Goal: Task Accomplishment & Management: Use online tool/utility

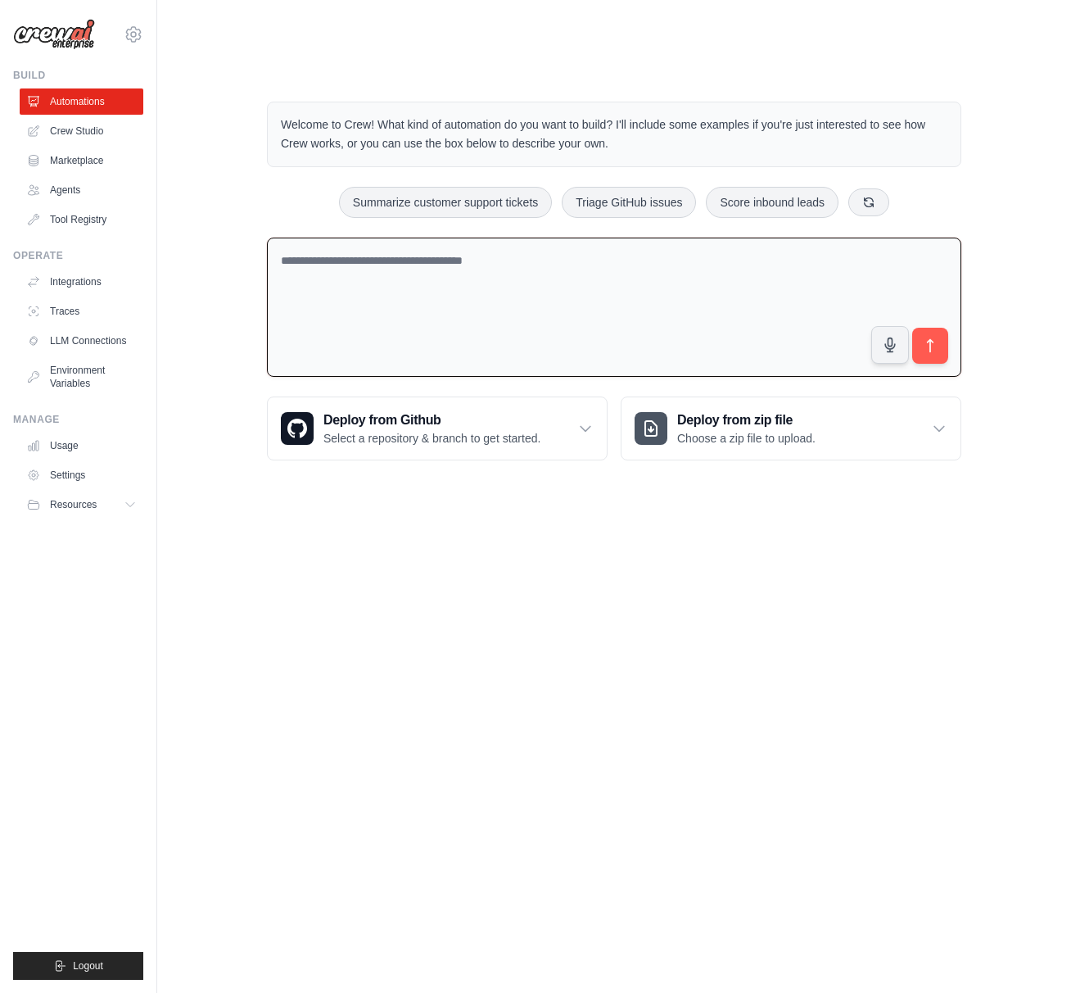
click at [344, 248] on textarea at bounding box center [614, 308] width 694 height 140
click at [338, 242] on textarea at bounding box center [614, 308] width 694 height 140
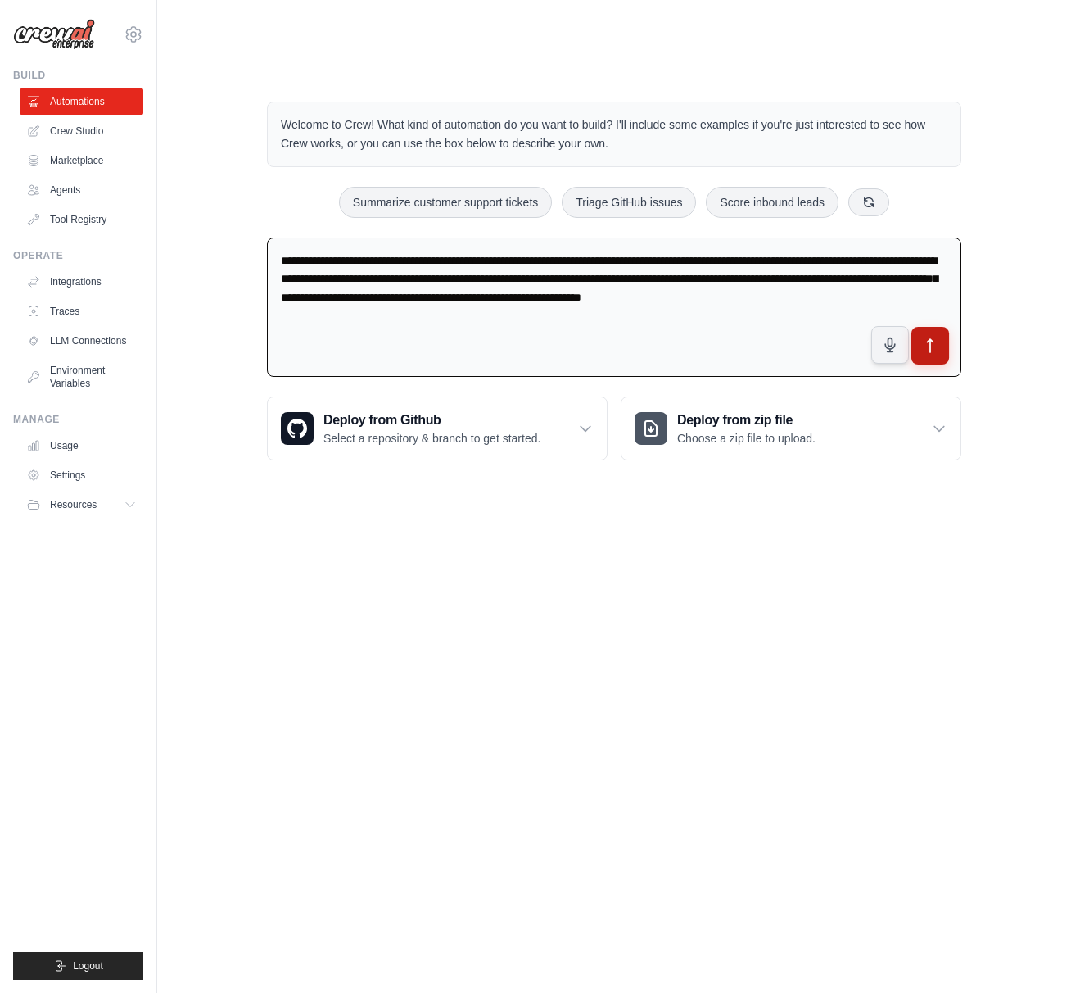
type textarea "**********"
click at [927, 337] on icon "submit" at bounding box center [930, 345] width 17 height 17
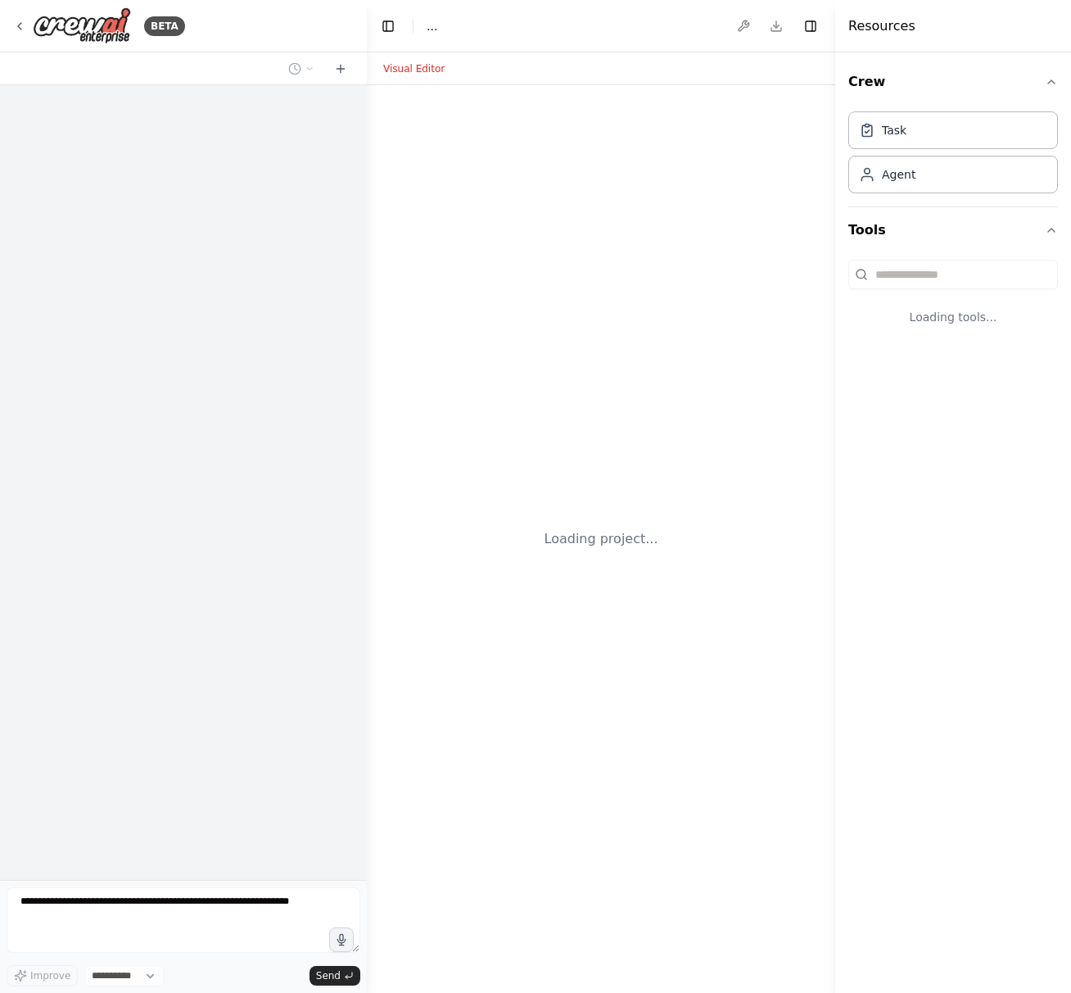
select select "****"
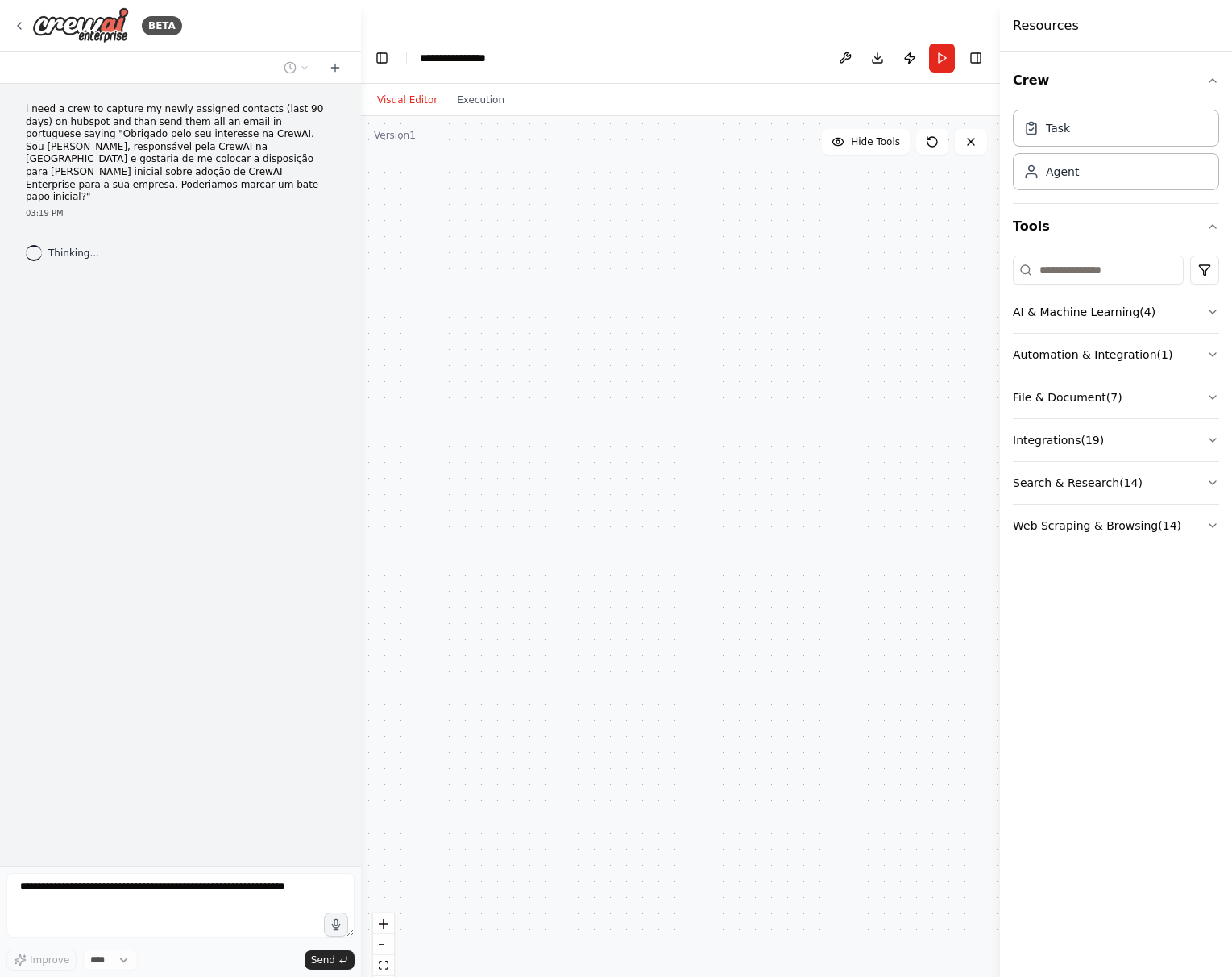
click at [1053, 355] on icon "button" at bounding box center [1212, 354] width 13 height 13
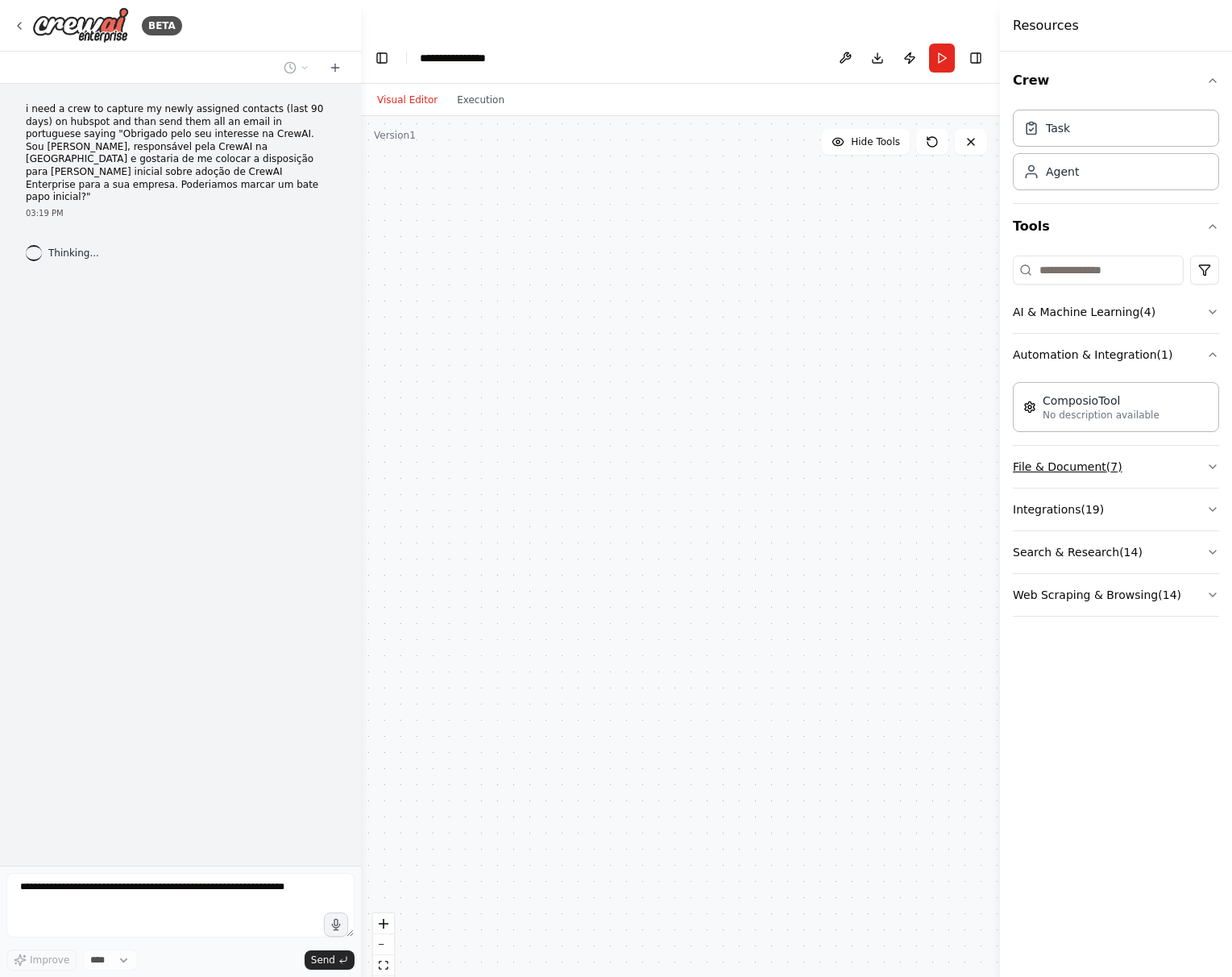
click at [1053, 472] on icon "button" at bounding box center [1212, 466] width 13 height 13
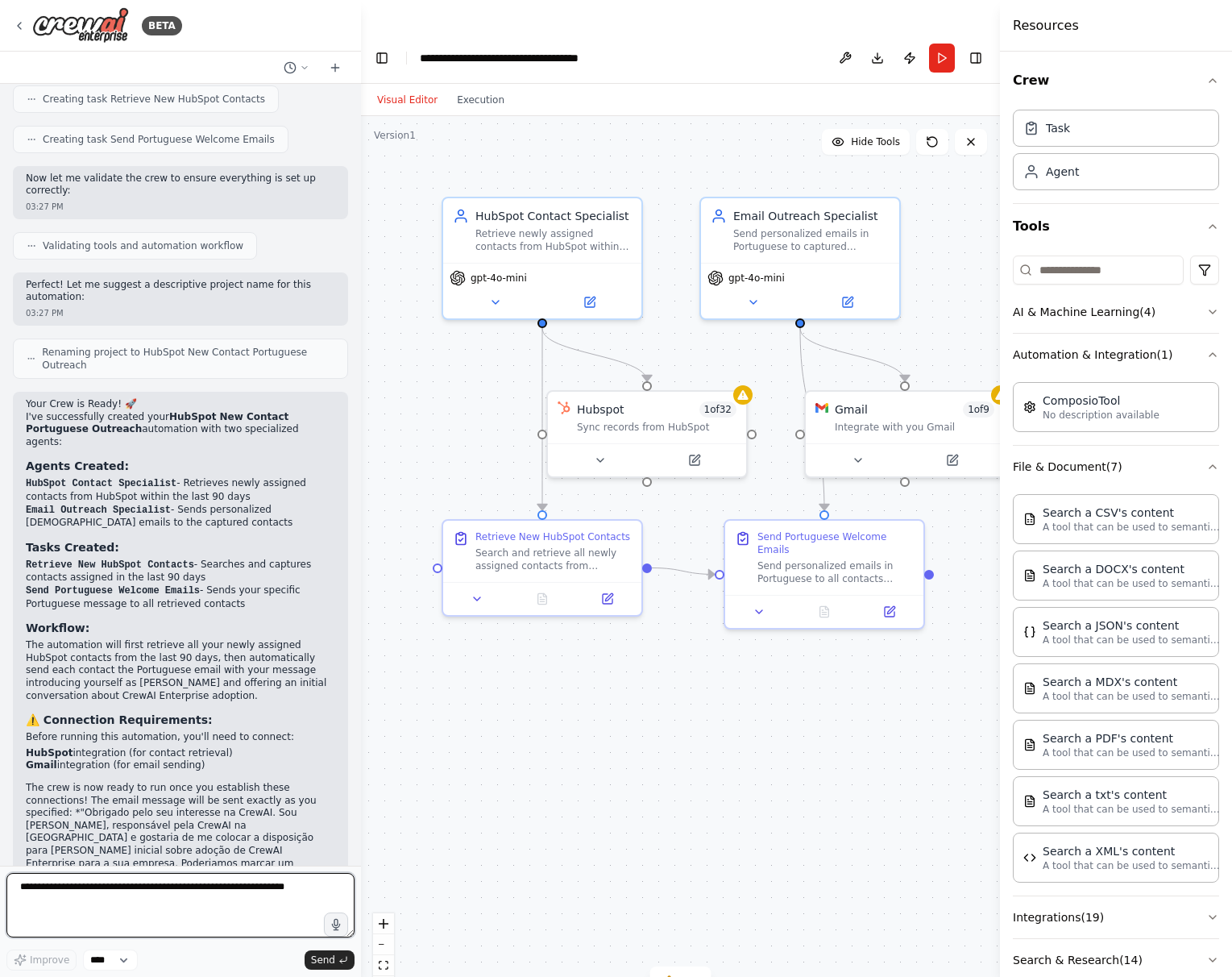
scroll to position [846, 0]
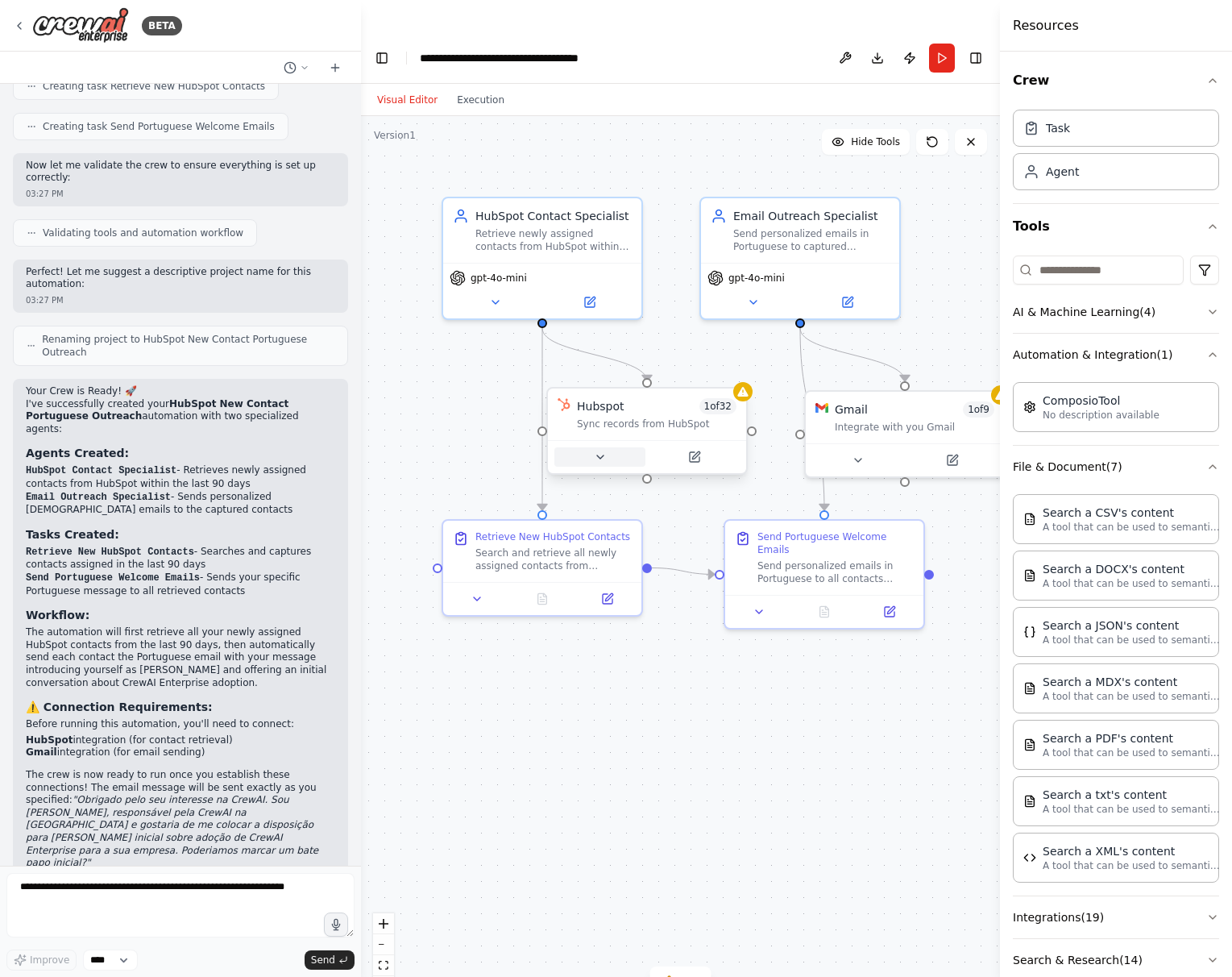
click at [601, 451] on icon at bounding box center [600, 457] width 13 height 13
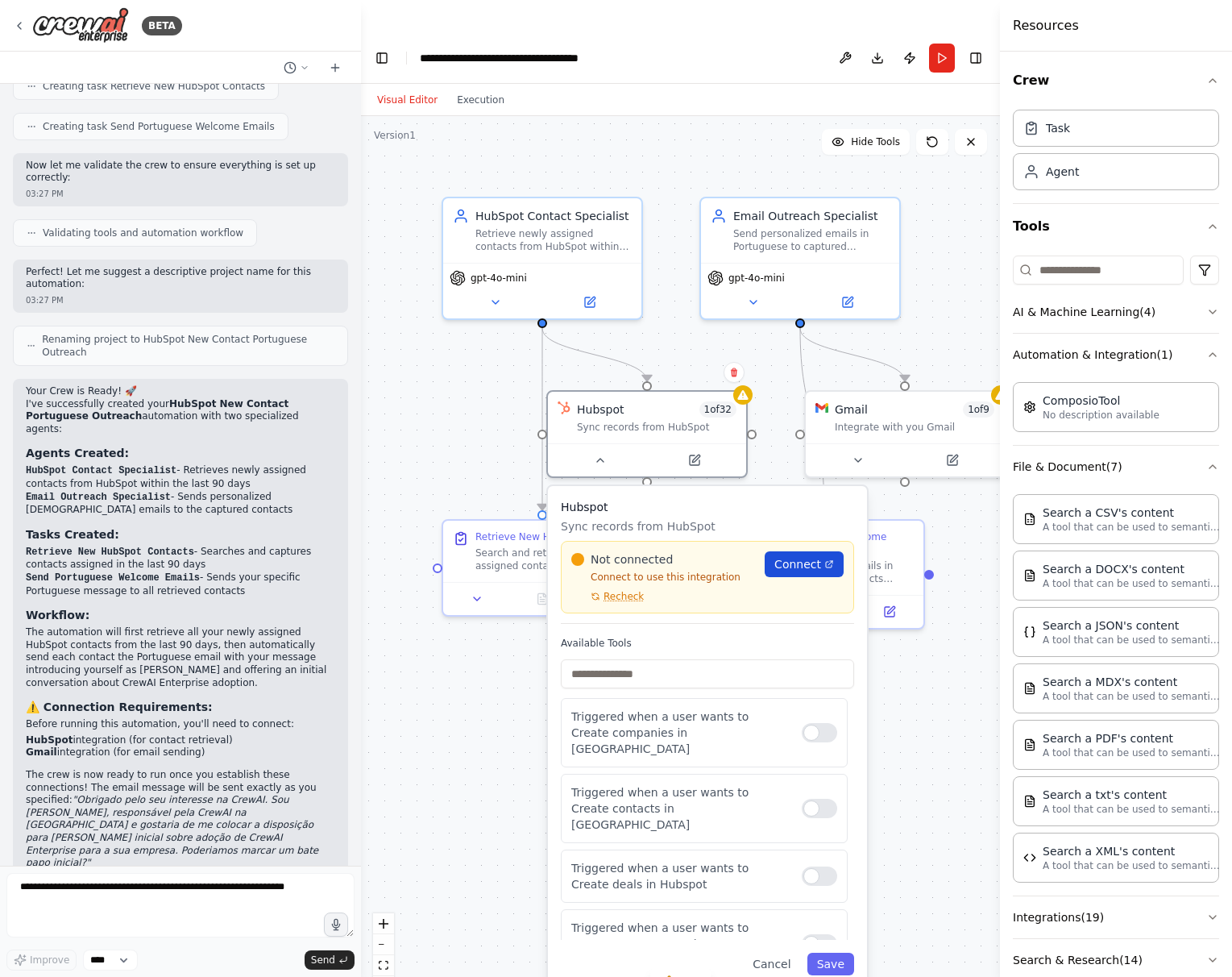
click at [783, 556] on span "Connect" at bounding box center [798, 564] width 47 height 16
click at [647, 417] on div "Sync records from HubSpot" at bounding box center [656, 423] width 159 height 13
click at [782, 551] on link "Connect" at bounding box center [812, 564] width 79 height 26
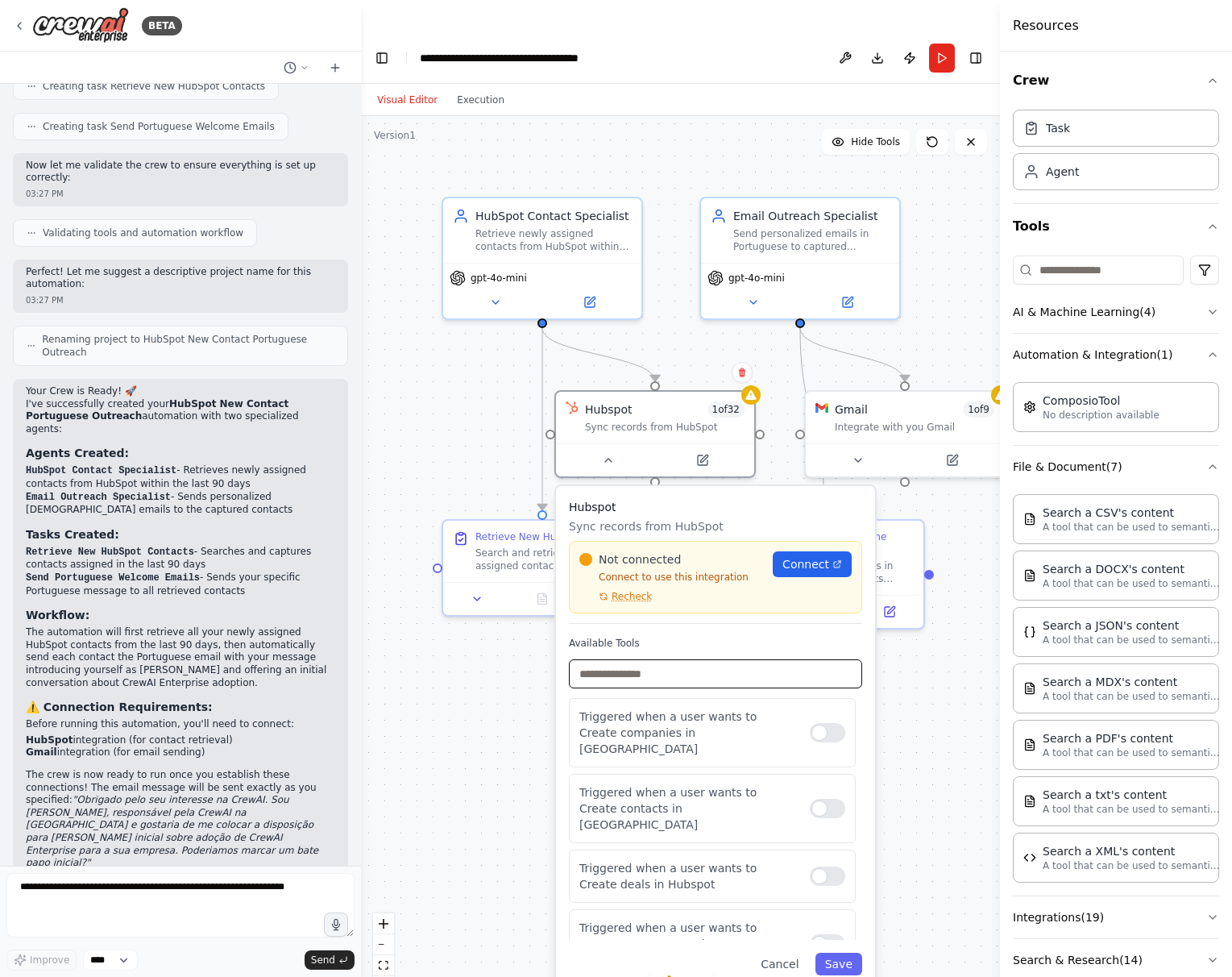
click at [643, 659] on input "text" at bounding box center [715, 673] width 293 height 29
click at [782, 551] on link "Connect" at bounding box center [812, 564] width 79 height 26
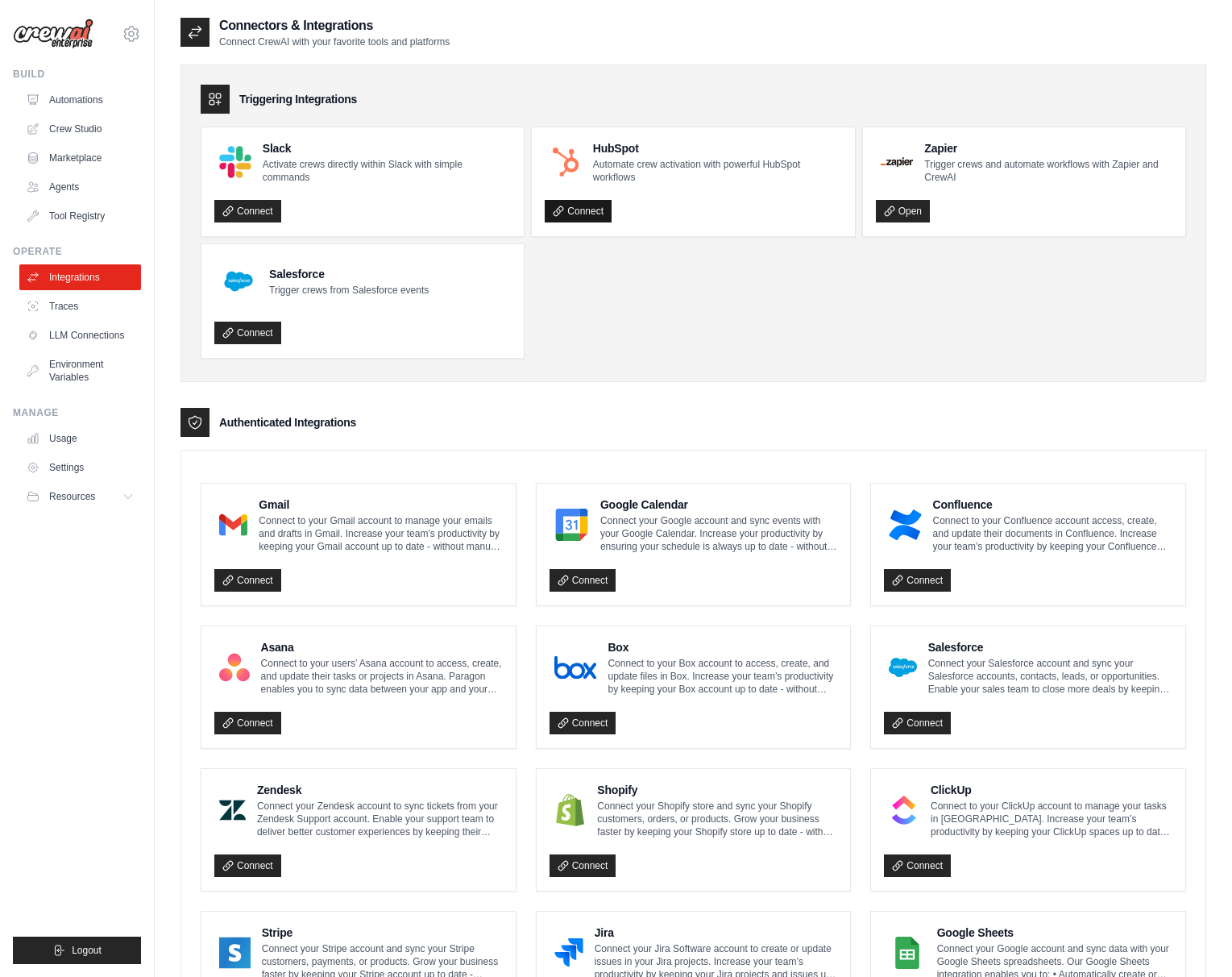
click at [574, 208] on link "Connect" at bounding box center [579, 211] width 67 height 23
click at [581, 213] on link "Connect" at bounding box center [579, 211] width 67 height 23
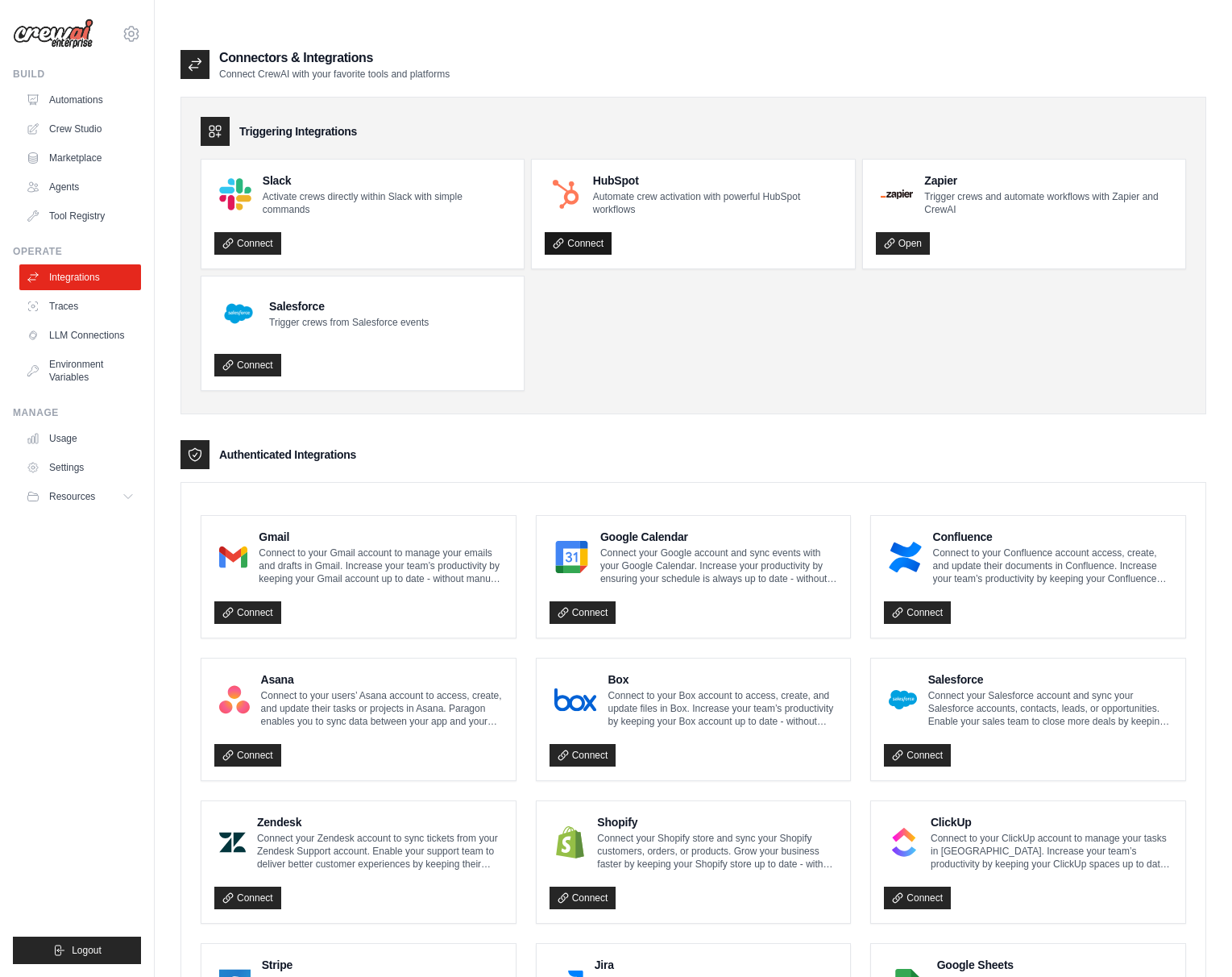
click at [581, 232] on link "Connect" at bounding box center [579, 243] width 67 height 23
